Goal: Complete application form: Complete application form

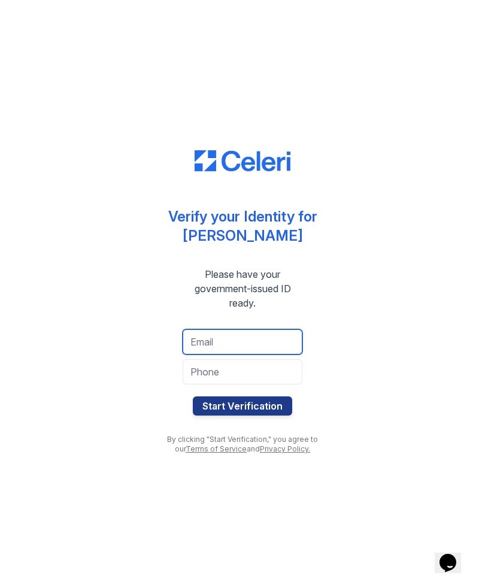
click at [197, 343] on input "email" at bounding box center [243, 342] width 120 height 25
type input "[EMAIL_ADDRESS][DOMAIN_NAME]"
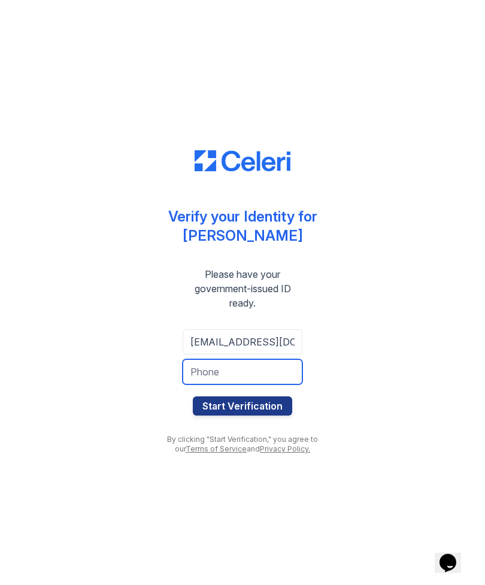
click at [212, 370] on input "tel" at bounding box center [243, 372] width 120 height 25
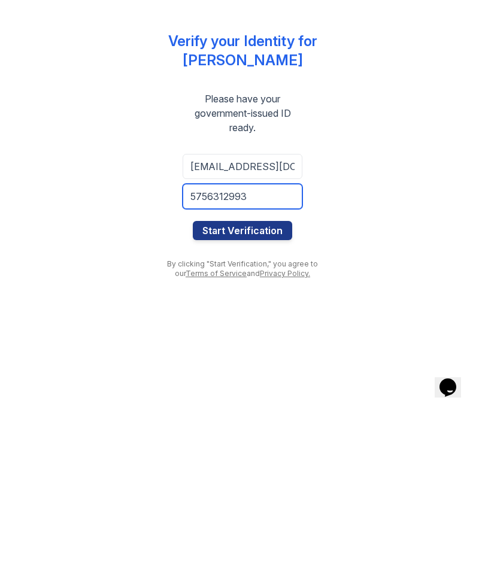
type input "5756312993"
click at [252, 397] on button "Start Verification" at bounding box center [242, 406] width 99 height 19
